Goal: Information Seeking & Learning: Learn about a topic

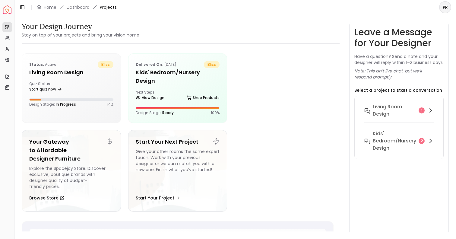
click at [161, 80] on div "Delivered on: [DATE] bliss Kids' Bedroom/Nursery design Next Steps: View Design…" at bounding box center [177, 88] width 99 height 69
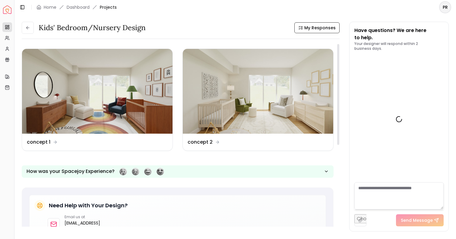
scroll to position [291, 0]
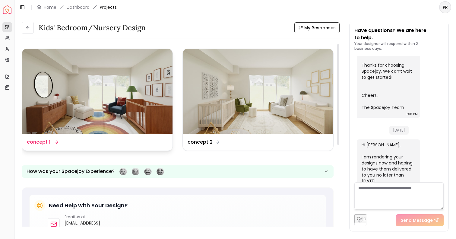
click at [125, 96] on img at bounding box center [97, 91] width 150 height 85
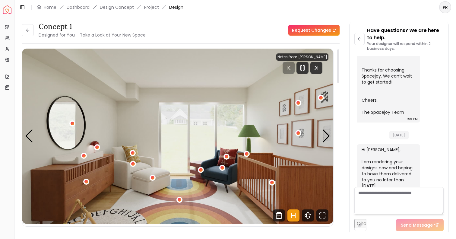
scroll to position [2, 0]
click at [299, 134] on div "1 / 4" at bounding box center [298, 133] width 5 height 5
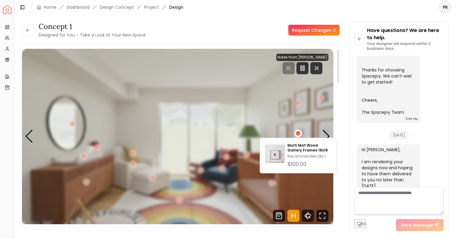
click at [316, 120] on img "1 / 4" at bounding box center [177, 136] width 311 height 175
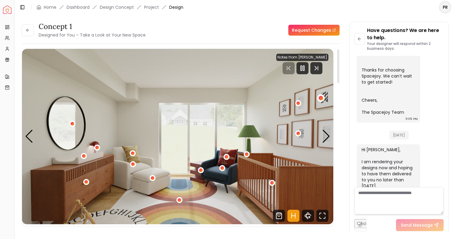
click at [319, 99] on div "1 / 4" at bounding box center [321, 98] width 5 height 5
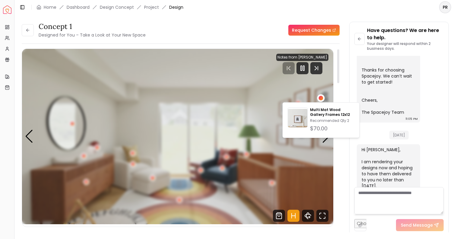
click at [241, 94] on img "1 / 4" at bounding box center [177, 136] width 311 height 175
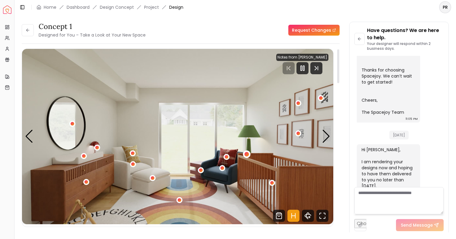
click at [247, 155] on div "1 / 4" at bounding box center [246, 154] width 5 height 5
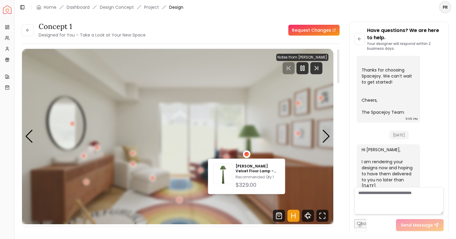
click at [247, 155] on div "1 / 4" at bounding box center [246, 154] width 5 height 5
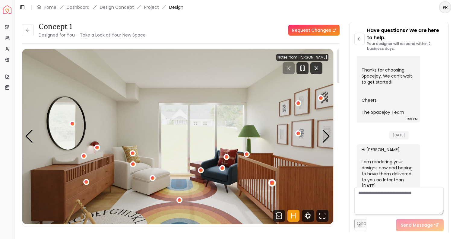
click at [272, 183] on div "1 / 4" at bounding box center [272, 182] width 5 height 5
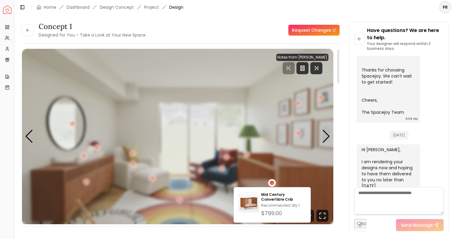
click at [272, 183] on div "1 / 4" at bounding box center [272, 182] width 5 height 5
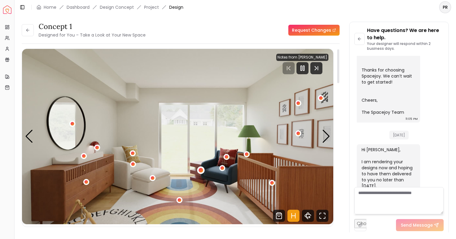
click at [200, 170] on div "1 / 4" at bounding box center [200, 170] width 5 height 5
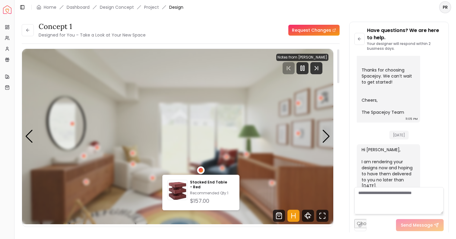
click at [200, 170] on div "1 / 4" at bounding box center [200, 170] width 5 height 5
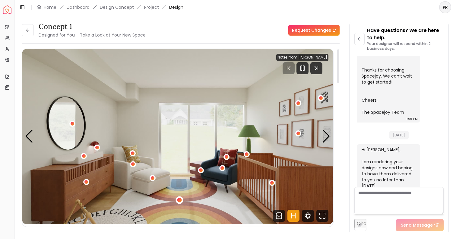
click at [178, 200] on div "1 / 4" at bounding box center [179, 199] width 5 height 5
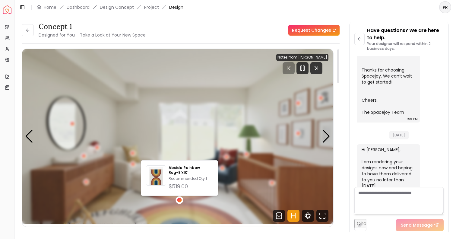
click at [178, 200] on div "1 / 4" at bounding box center [179, 199] width 5 height 5
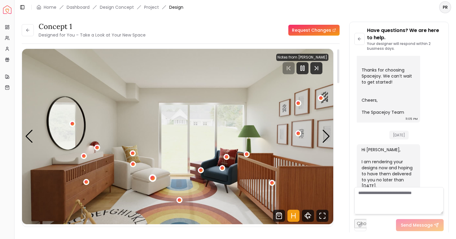
click at [152, 177] on div "1 / 4" at bounding box center [152, 177] width 5 height 5
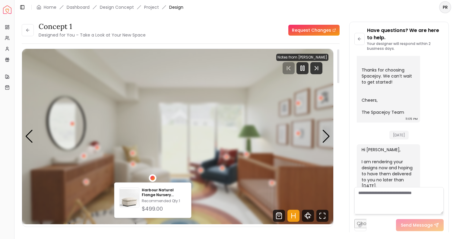
click at [152, 177] on div "1 / 4" at bounding box center [152, 177] width 5 height 5
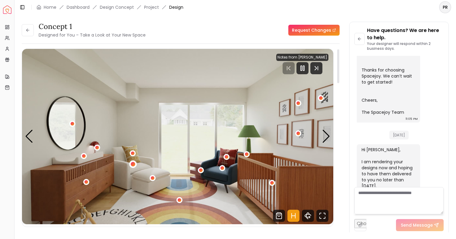
click at [134, 164] on div "1 / 4" at bounding box center [133, 164] width 5 height 5
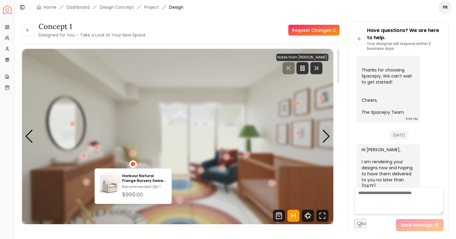
click at [134, 164] on div "1 / 4" at bounding box center [133, 164] width 5 height 5
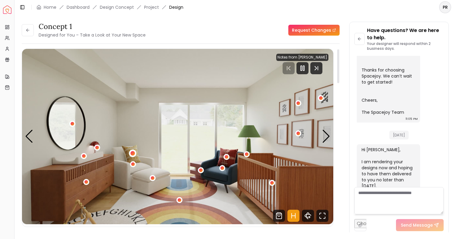
click at [134, 153] on div "1 / 4" at bounding box center [132, 153] width 5 height 5
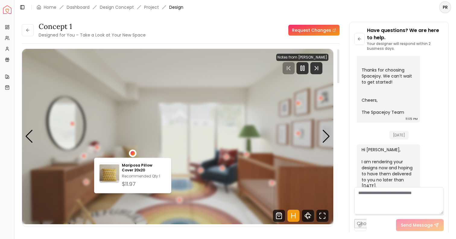
click at [134, 153] on div "1 / 4" at bounding box center [132, 153] width 5 height 5
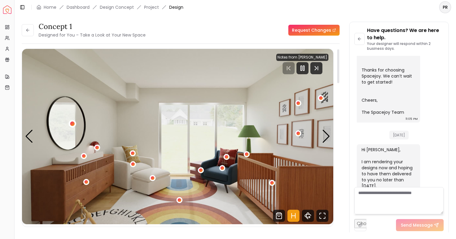
click at [72, 124] on div "1 / 4" at bounding box center [72, 123] width 5 height 5
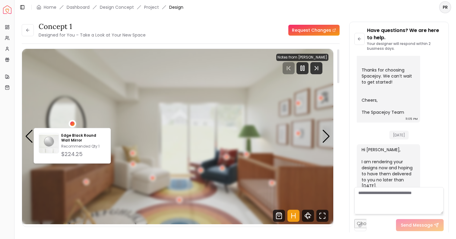
click at [72, 124] on div "1 / 4" at bounding box center [72, 123] width 5 height 5
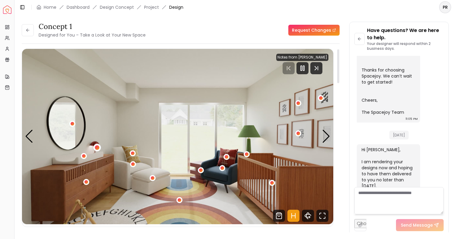
click at [98, 148] on div "1 / 4" at bounding box center [97, 147] width 5 height 5
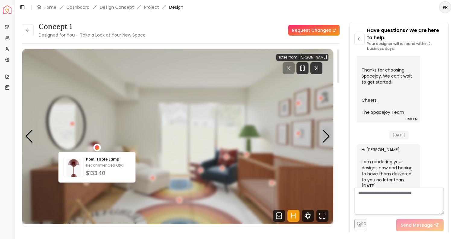
click at [98, 148] on div "1 / 4" at bounding box center [97, 147] width 5 height 5
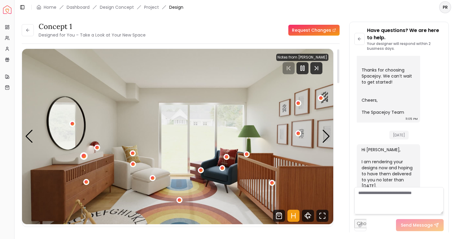
click at [85, 156] on div "1 / 4" at bounding box center [83, 156] width 5 height 5
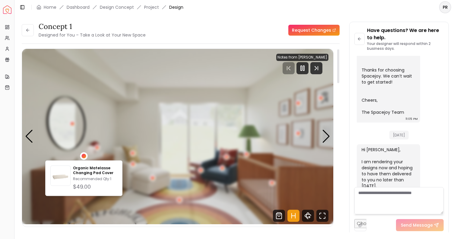
click at [85, 156] on div "1 / 4" at bounding box center [83, 156] width 5 height 5
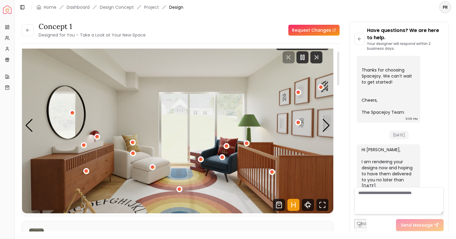
scroll to position [13, 0]
click at [322, 131] on div "Next slide" at bounding box center [326, 125] width 8 height 13
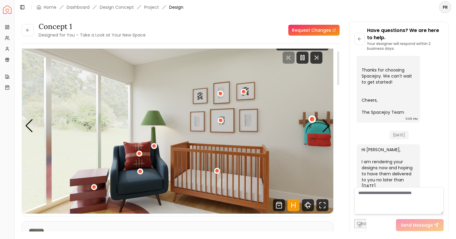
click at [312, 120] on div "2 / 4" at bounding box center [312, 119] width 5 height 5
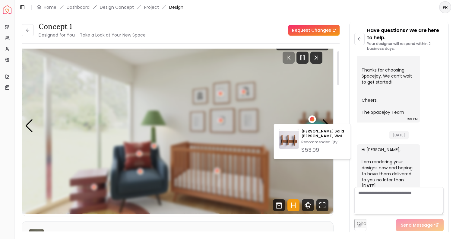
click at [312, 120] on div "2 / 4" at bounding box center [312, 119] width 5 height 5
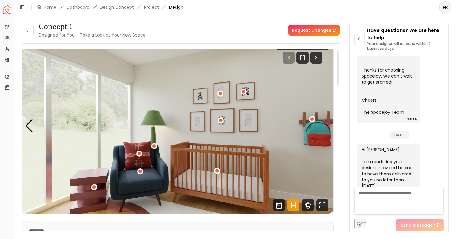
click at [329, 129] on div "Next slide" at bounding box center [326, 125] width 8 height 13
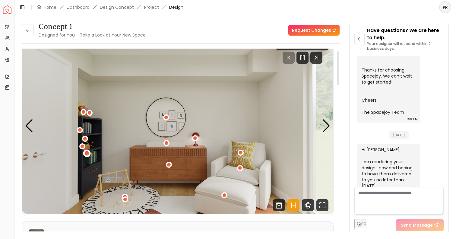
click at [90, 153] on div "3 / 4" at bounding box center [87, 153] width 8 height 8
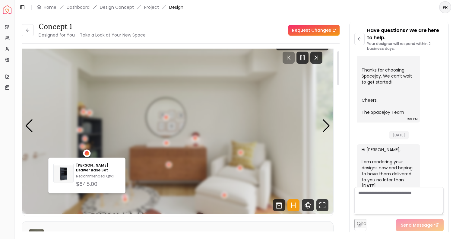
click at [90, 153] on div "3 / 4" at bounding box center [87, 153] width 8 height 8
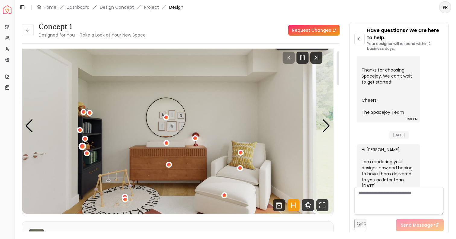
click at [84, 146] on div "3 / 4" at bounding box center [82, 146] width 5 height 5
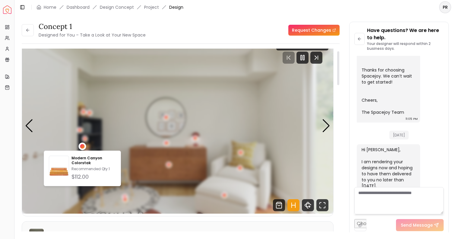
click at [84, 146] on div "3 / 4" at bounding box center [82, 146] width 5 height 5
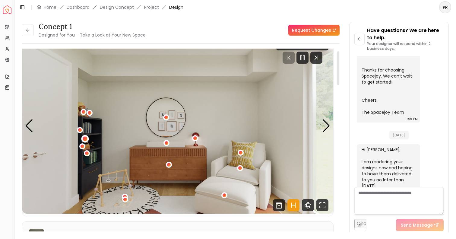
click at [86, 138] on div "3 / 4" at bounding box center [85, 139] width 5 height 5
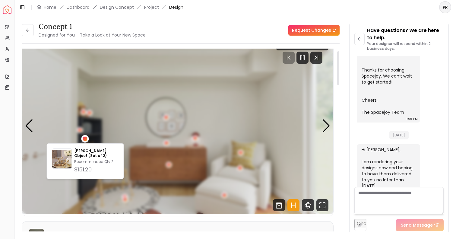
click at [86, 138] on div "3 / 4" at bounding box center [85, 139] width 5 height 5
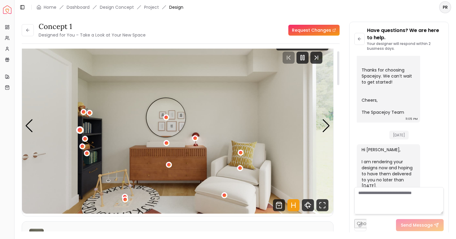
click at [80, 131] on div "3 / 4" at bounding box center [80, 129] width 5 height 5
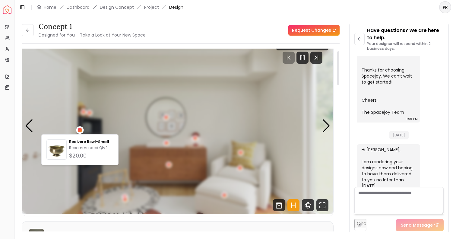
click at [80, 131] on div "3 / 4" at bounding box center [80, 129] width 5 height 5
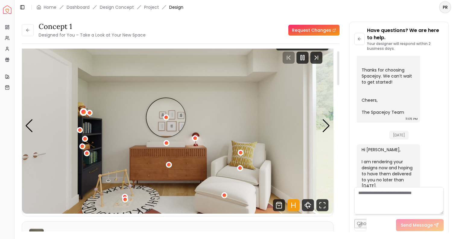
click at [84, 112] on div "3 / 4" at bounding box center [83, 112] width 5 height 5
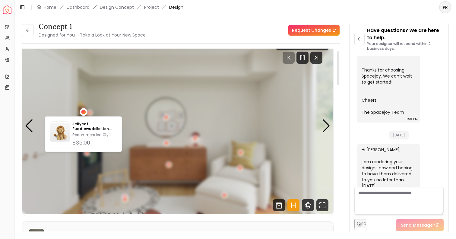
click at [84, 112] on div "3 / 4" at bounding box center [83, 112] width 5 height 5
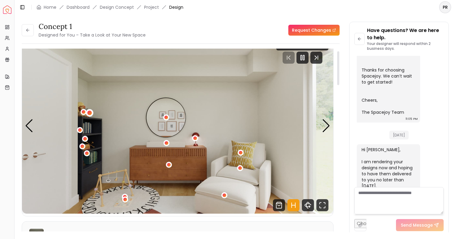
click at [92, 112] on div "3 / 4" at bounding box center [90, 113] width 8 height 8
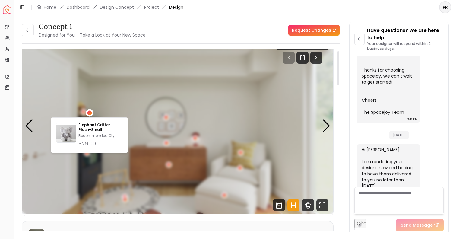
click at [92, 112] on div "3 / 4" at bounding box center [90, 113] width 8 height 8
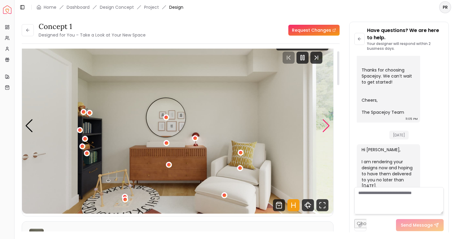
click at [329, 125] on div "Next slide" at bounding box center [326, 125] width 8 height 13
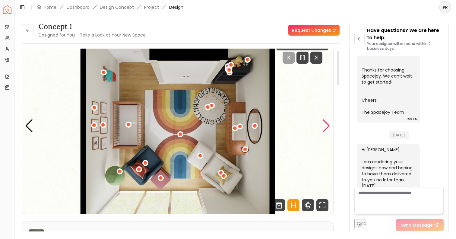
click at [329, 125] on div "Next slide" at bounding box center [326, 125] width 8 height 13
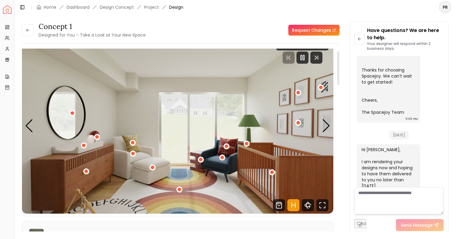
scroll to position [0, 0]
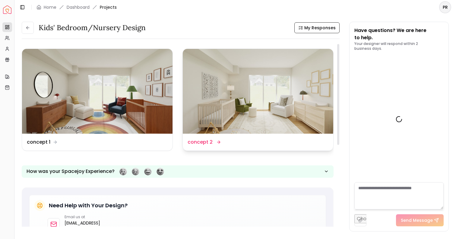
click at [284, 86] on img at bounding box center [258, 91] width 150 height 85
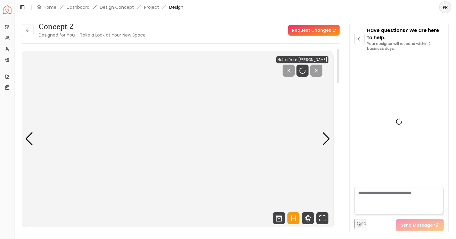
scroll to position [286, 0]
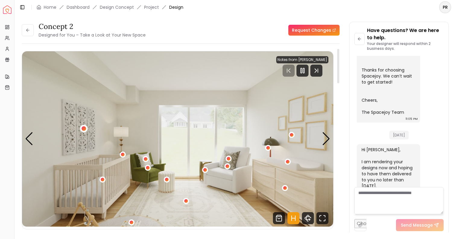
click at [85, 128] on div "1 / 4" at bounding box center [84, 128] width 5 height 5
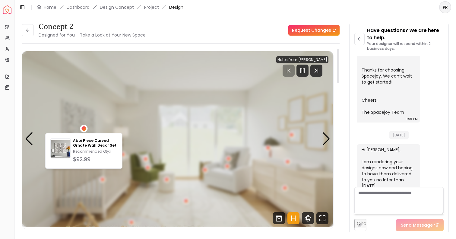
click at [141, 113] on img "1 / 4" at bounding box center [177, 138] width 311 height 175
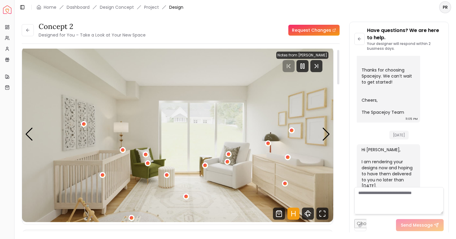
scroll to position [6, 0]
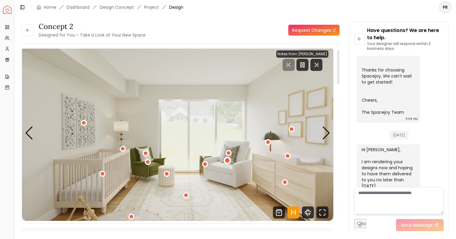
click at [228, 159] on div "1 / 4" at bounding box center [227, 160] width 5 height 5
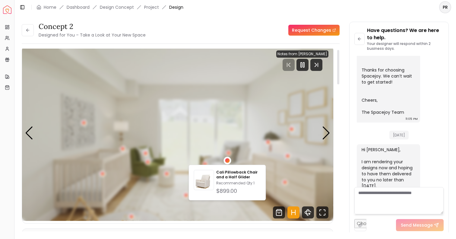
click at [228, 159] on div "1 / 4" at bounding box center [227, 160] width 5 height 5
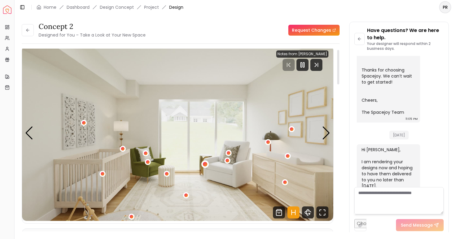
click at [206, 164] on div "1 / 4" at bounding box center [205, 164] width 5 height 5
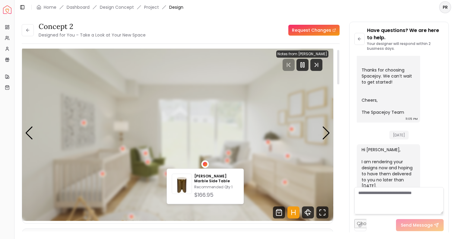
click at [206, 164] on div "1 / 4" at bounding box center [205, 164] width 5 height 5
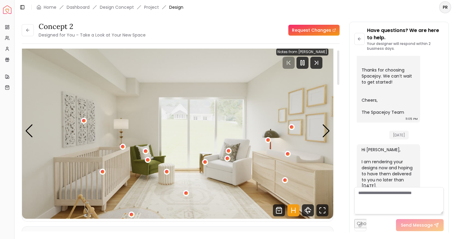
scroll to position [5, 0]
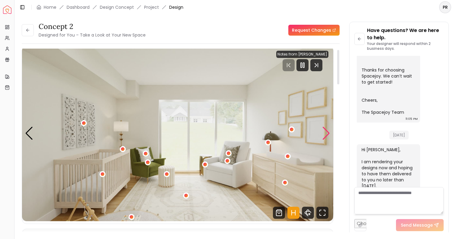
click at [325, 134] on div "Next slide" at bounding box center [326, 133] width 8 height 13
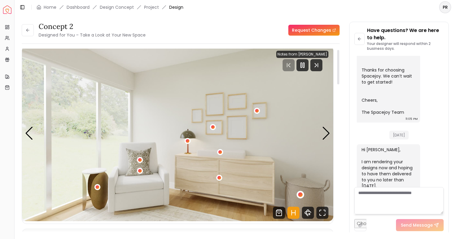
click at [300, 194] on div "2 / 4" at bounding box center [300, 194] width 5 height 5
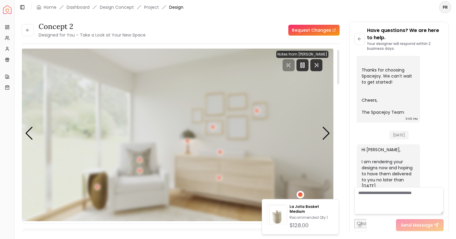
click at [300, 194] on div "2 / 4" at bounding box center [300, 194] width 5 height 5
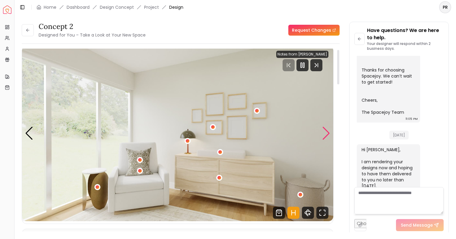
click at [327, 133] on div "Next slide" at bounding box center [326, 133] width 8 height 13
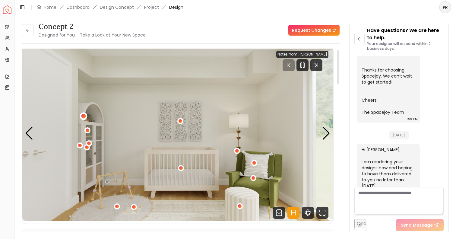
click at [84, 115] on div "3 / 4" at bounding box center [83, 116] width 5 height 5
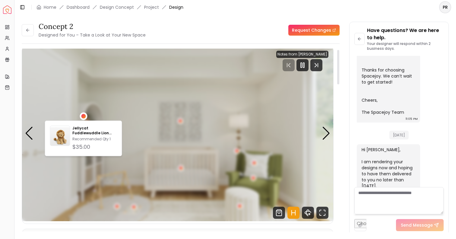
click at [84, 115] on div "3 / 4" at bounding box center [83, 116] width 5 height 5
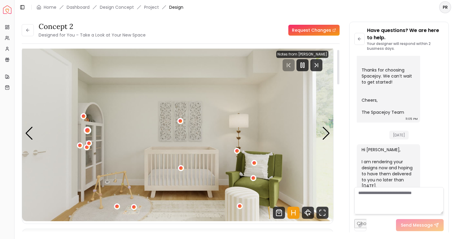
click at [89, 131] on div "3 / 4" at bounding box center [87, 130] width 5 height 5
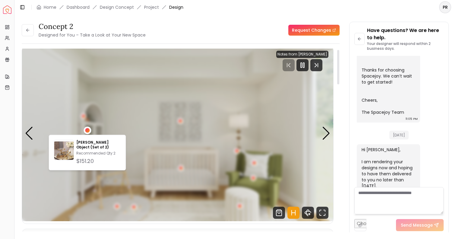
click at [89, 131] on div "3 / 4" at bounding box center [87, 130] width 5 height 5
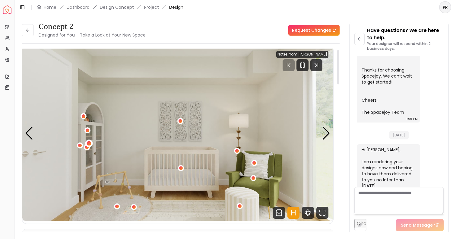
click at [90, 144] on div "3 / 4" at bounding box center [88, 143] width 5 height 5
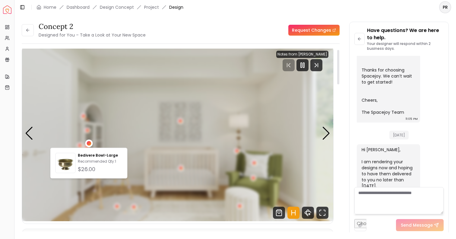
click at [90, 144] on div "3 / 4" at bounding box center [88, 143] width 5 height 5
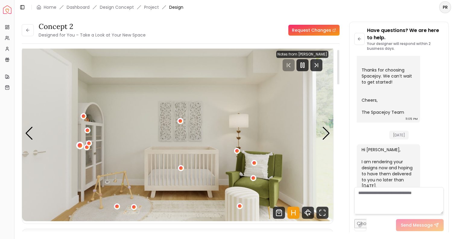
click at [80, 146] on div "3 / 4" at bounding box center [80, 145] width 5 height 5
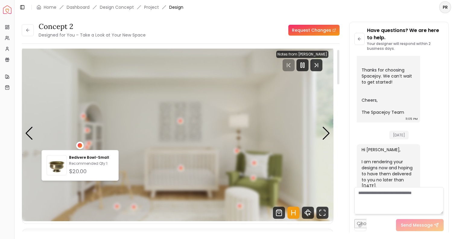
click at [80, 146] on div "3 / 4" at bounding box center [80, 145] width 5 height 5
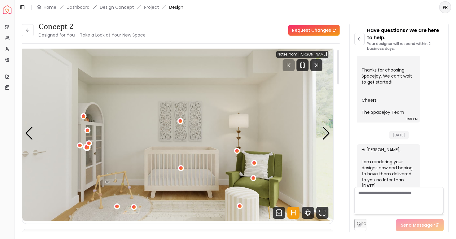
click at [86, 148] on div "3 / 4" at bounding box center [86, 147] width 5 height 5
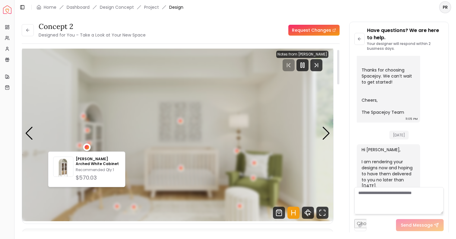
click at [86, 148] on div "3 / 4" at bounding box center [86, 147] width 5 height 5
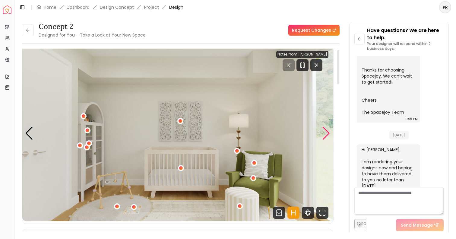
click at [325, 134] on div "Next slide" at bounding box center [326, 133] width 8 height 13
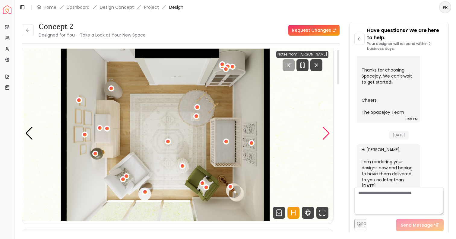
click at [325, 134] on div "Next slide" at bounding box center [326, 133] width 8 height 13
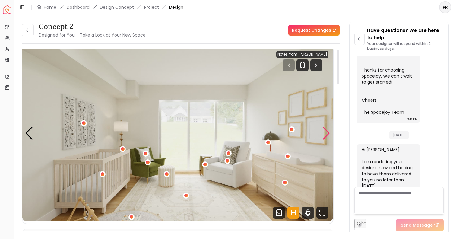
click at [325, 134] on div "Next slide" at bounding box center [326, 133] width 8 height 13
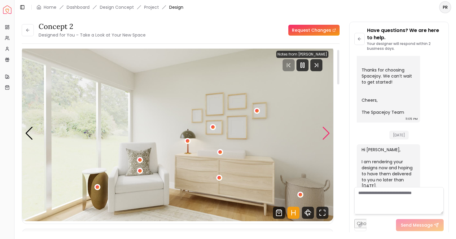
click at [325, 134] on div "Next slide" at bounding box center [326, 133] width 8 height 13
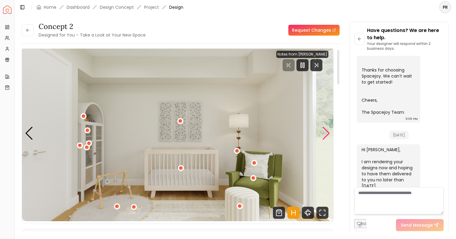
click at [325, 134] on div "Next slide" at bounding box center [326, 133] width 8 height 13
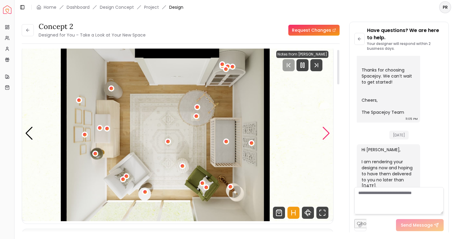
click at [325, 134] on div "Next slide" at bounding box center [326, 133] width 8 height 13
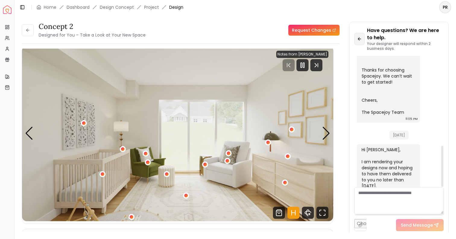
click at [363, 38] on button at bounding box center [359, 39] width 10 height 12
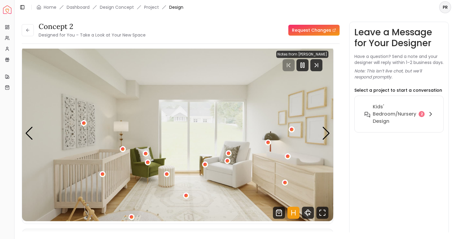
click at [344, 156] on div "concept 2 Designed for You – Take a Look at Your New Space Request Changes conc…" at bounding box center [235, 123] width 427 height 203
click at [326, 132] on div "Next slide" at bounding box center [326, 133] width 8 height 13
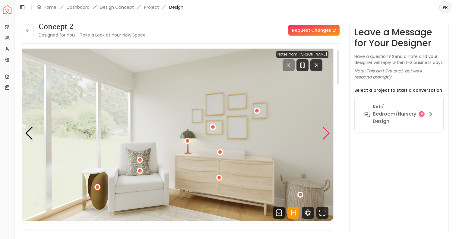
click at [326, 132] on div "Next slide" at bounding box center [326, 133] width 8 height 13
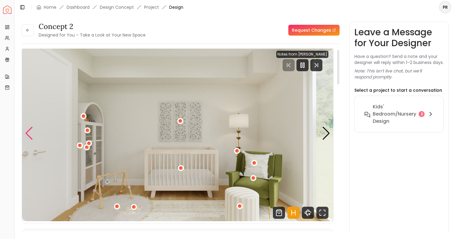
click at [27, 134] on div "Previous slide" at bounding box center [29, 133] width 8 height 13
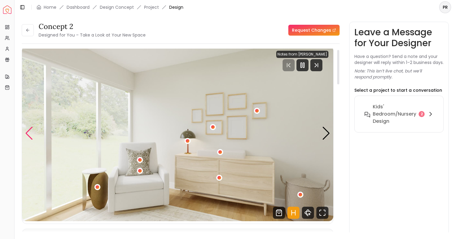
click at [27, 134] on div "Previous slide" at bounding box center [29, 133] width 8 height 13
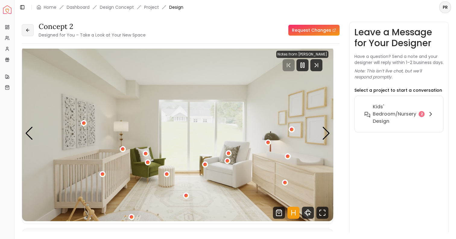
click at [25, 33] on button at bounding box center [28, 30] width 12 height 12
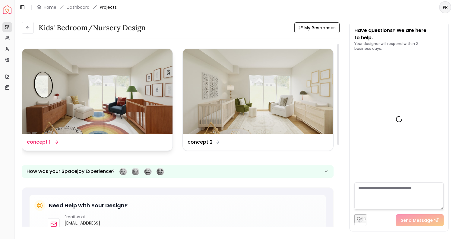
scroll to position [291, 0]
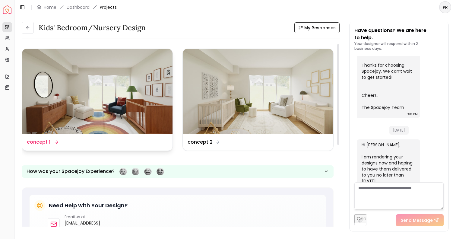
click at [109, 91] on img at bounding box center [97, 91] width 150 height 85
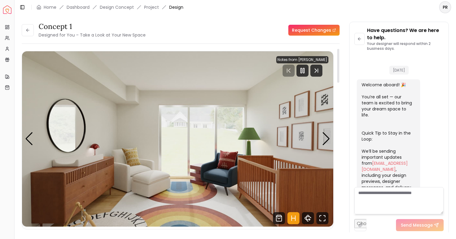
scroll to position [286, 0]
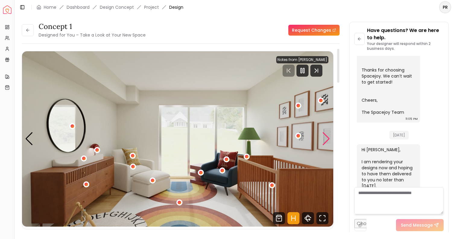
click at [325, 142] on div "Next slide" at bounding box center [326, 138] width 8 height 13
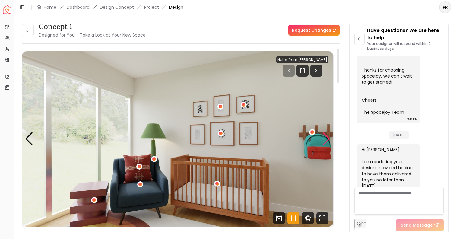
click at [325, 142] on div "Next slide" at bounding box center [326, 138] width 8 height 13
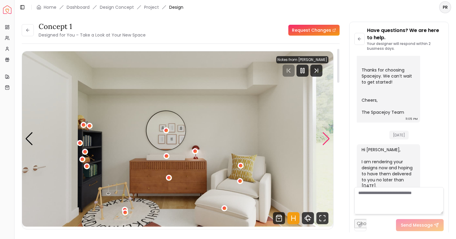
click at [326, 140] on div "Next slide" at bounding box center [326, 138] width 8 height 13
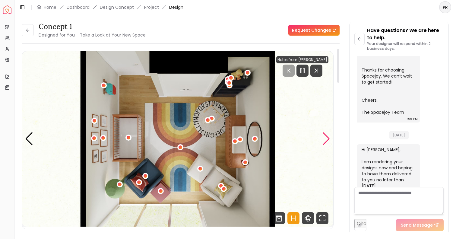
click at [327, 138] on div "Next slide" at bounding box center [326, 138] width 8 height 13
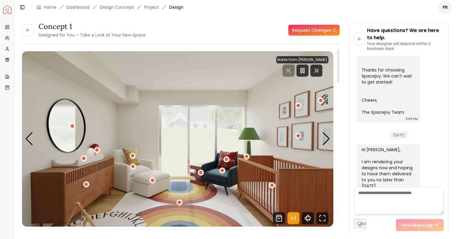
click at [34, 140] on img "1 / 4" at bounding box center [177, 138] width 311 height 175
click at [27, 140] on div "Previous slide" at bounding box center [29, 138] width 8 height 13
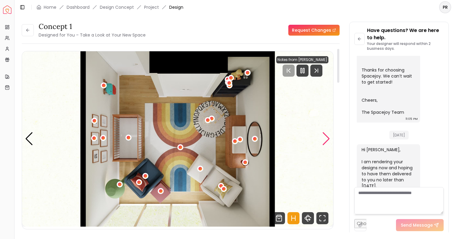
click at [323, 138] on div "Next slide" at bounding box center [326, 138] width 8 height 13
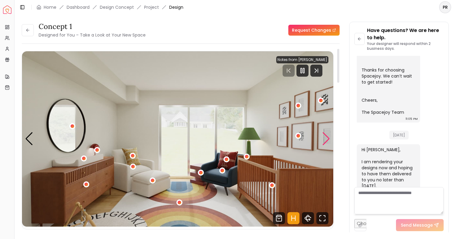
click at [325, 137] on div "Next slide" at bounding box center [326, 138] width 8 height 13
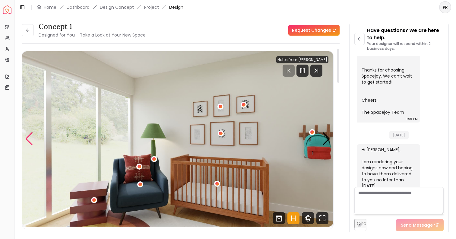
click at [31, 141] on div "Previous slide" at bounding box center [29, 138] width 8 height 13
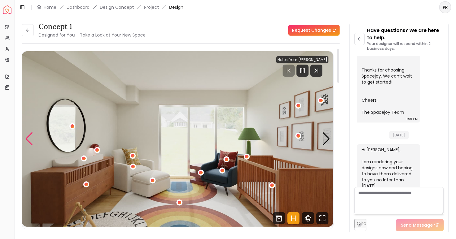
click at [31, 141] on div "Previous slide" at bounding box center [29, 138] width 8 height 13
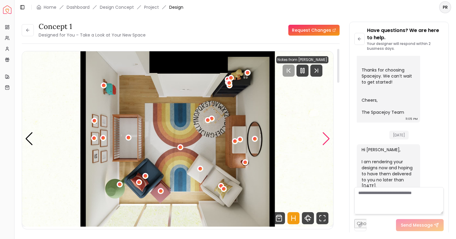
click at [324, 138] on div "Next slide" at bounding box center [326, 138] width 8 height 13
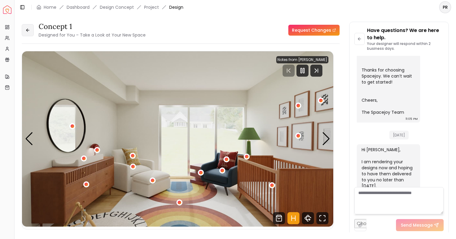
click at [26, 31] on icon at bounding box center [27, 30] width 5 height 5
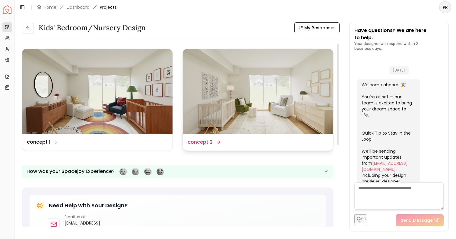
click at [258, 97] on img at bounding box center [258, 91] width 150 height 85
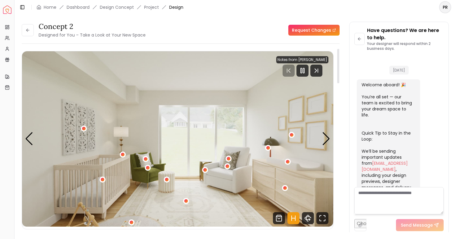
scroll to position [286, 0]
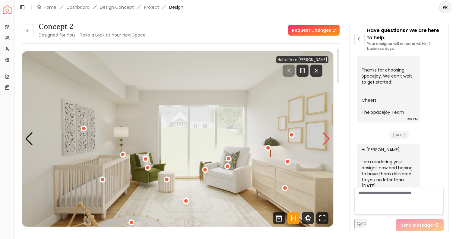
click at [326, 139] on div "Next slide" at bounding box center [326, 138] width 8 height 13
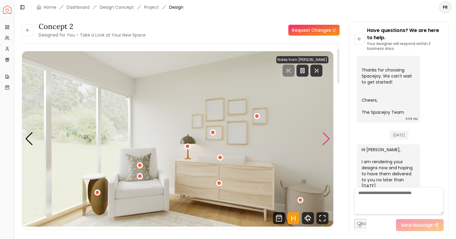
click at [326, 139] on div "Next slide" at bounding box center [326, 138] width 8 height 13
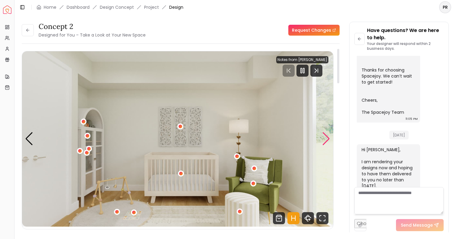
click at [326, 139] on div "Next slide" at bounding box center [326, 138] width 8 height 13
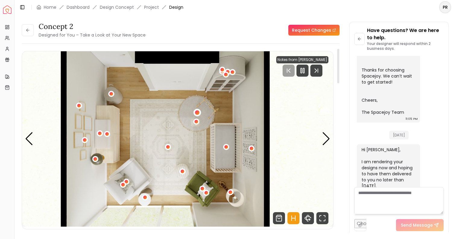
click at [197, 113] on div "4 / 4" at bounding box center [197, 112] width 5 height 5
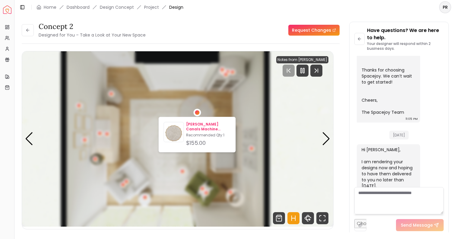
click at [205, 126] on p "[PERSON_NAME] Canals Machine Washable Bubbly Round Rug" at bounding box center [208, 127] width 44 height 10
click at [238, 153] on img "4 / 4" at bounding box center [177, 138] width 311 height 175
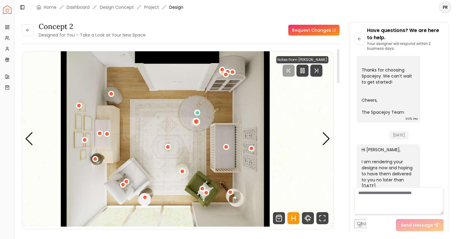
click at [197, 122] on div "4 / 4" at bounding box center [196, 121] width 5 height 5
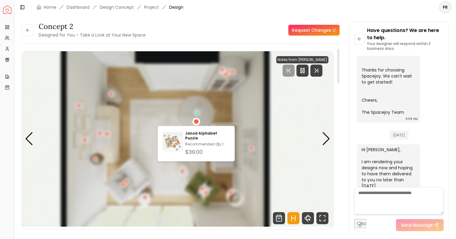
click at [228, 118] on img "4 / 4" at bounding box center [177, 138] width 311 height 175
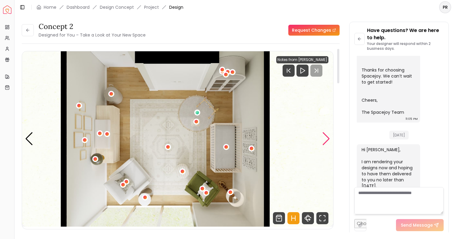
click at [328, 139] on div "Next slide" at bounding box center [326, 138] width 8 height 13
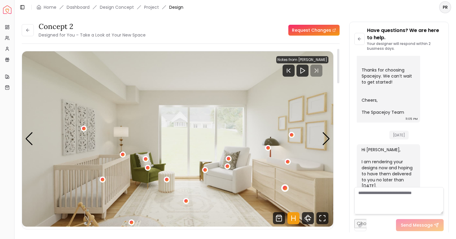
click at [286, 188] on div "1 / 4" at bounding box center [285, 187] width 5 height 5
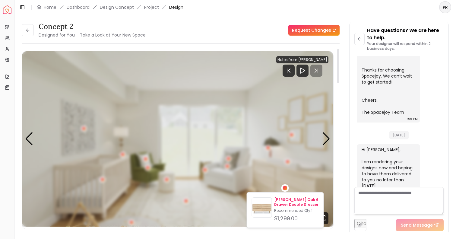
click at [283, 201] on p "[PERSON_NAME] Oak 6 Drawer Double Dresser" at bounding box center [296, 202] width 44 height 10
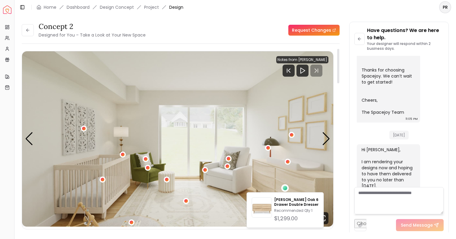
click at [322, 158] on img "1 / 4" at bounding box center [177, 138] width 311 height 175
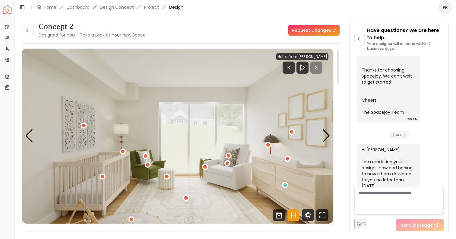
scroll to position [4, 0]
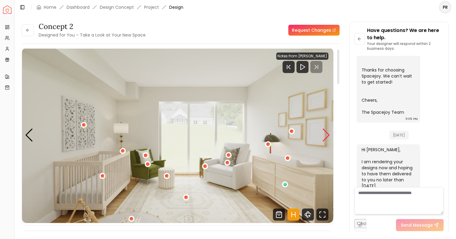
click at [325, 135] on div "Next slide" at bounding box center [326, 134] width 8 height 13
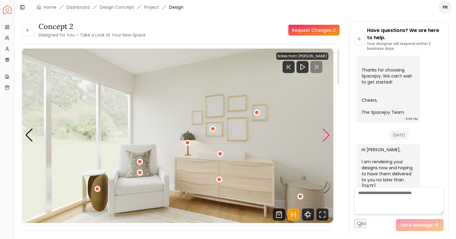
click at [325, 135] on div "Next slide" at bounding box center [326, 134] width 8 height 13
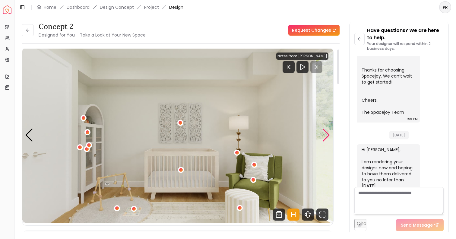
click at [325, 135] on div "Next slide" at bounding box center [326, 134] width 8 height 13
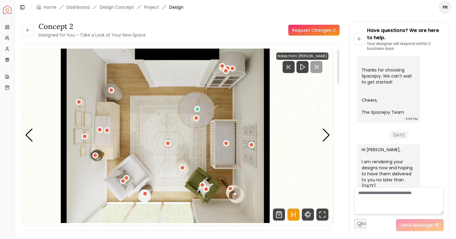
click at [321, 139] on img "4 / 4" at bounding box center [177, 135] width 311 height 175
click at [326, 137] on div "Next slide" at bounding box center [326, 134] width 8 height 13
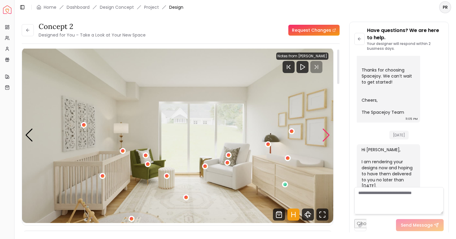
click at [328, 131] on div "Next slide" at bounding box center [326, 134] width 8 height 13
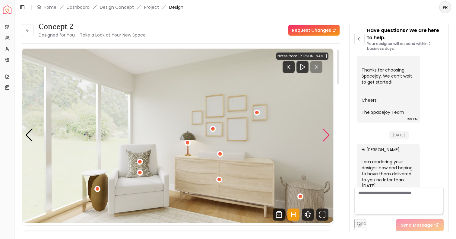
click at [328, 131] on div "Next slide" at bounding box center [326, 134] width 8 height 13
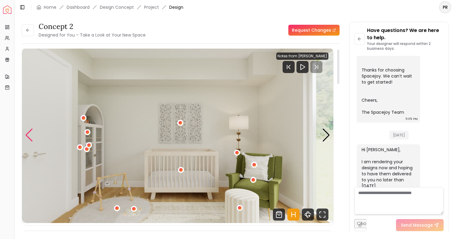
click at [33, 133] on div "Previous slide" at bounding box center [29, 134] width 8 height 13
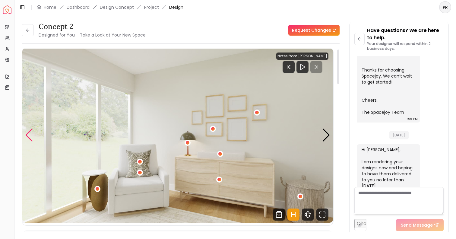
click at [28, 130] on div "Previous slide" at bounding box center [29, 134] width 8 height 13
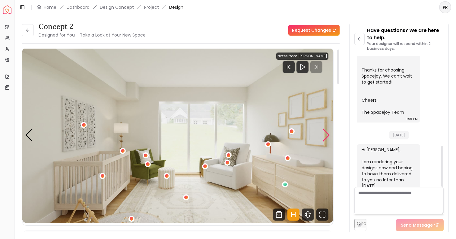
click at [327, 137] on div "Next slide" at bounding box center [326, 134] width 8 height 13
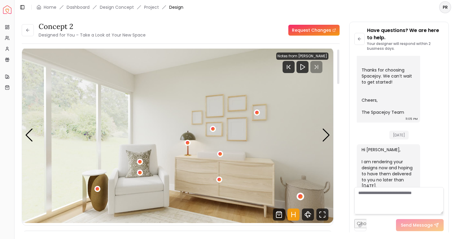
click at [300, 195] on div "2 / 4" at bounding box center [300, 196] width 5 height 5
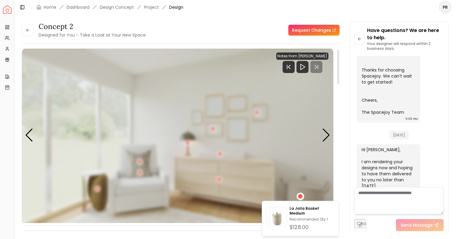
click at [300, 195] on div "2 / 4" at bounding box center [300, 196] width 5 height 5
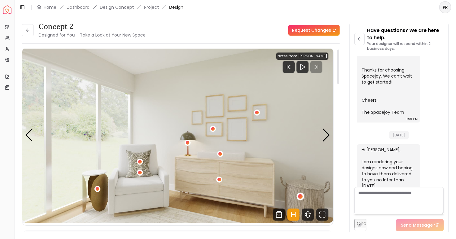
click at [301, 197] on div "2 / 4" at bounding box center [300, 196] width 5 height 5
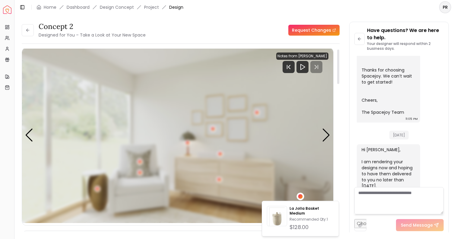
click at [301, 197] on div "2 / 4" at bounding box center [300, 196] width 5 height 5
